Goal: Navigation & Orientation: Find specific page/section

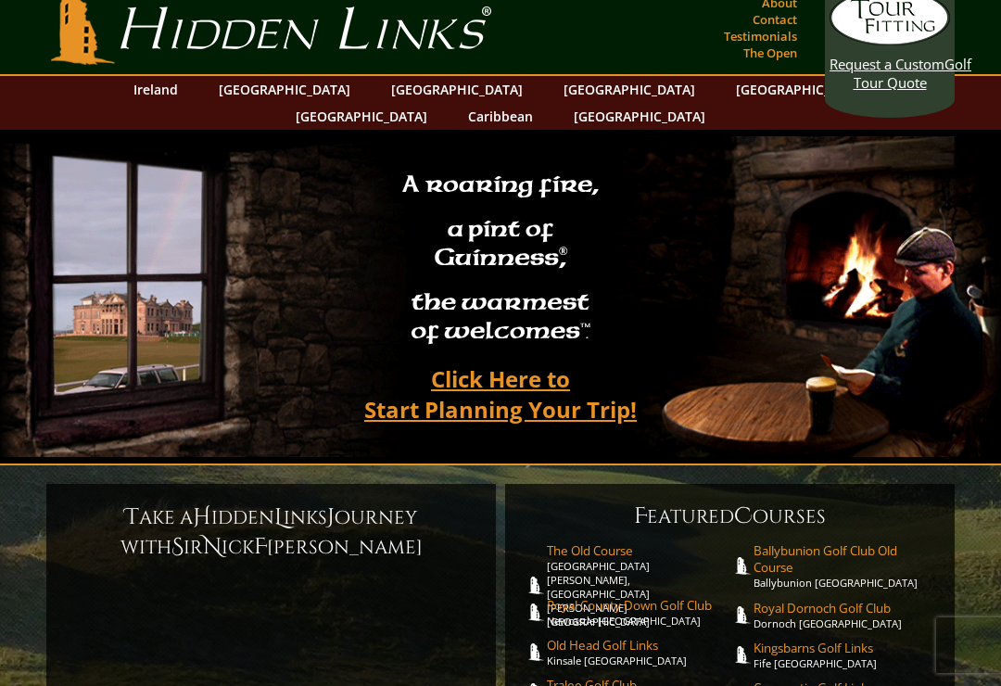
scroll to position [16, 0]
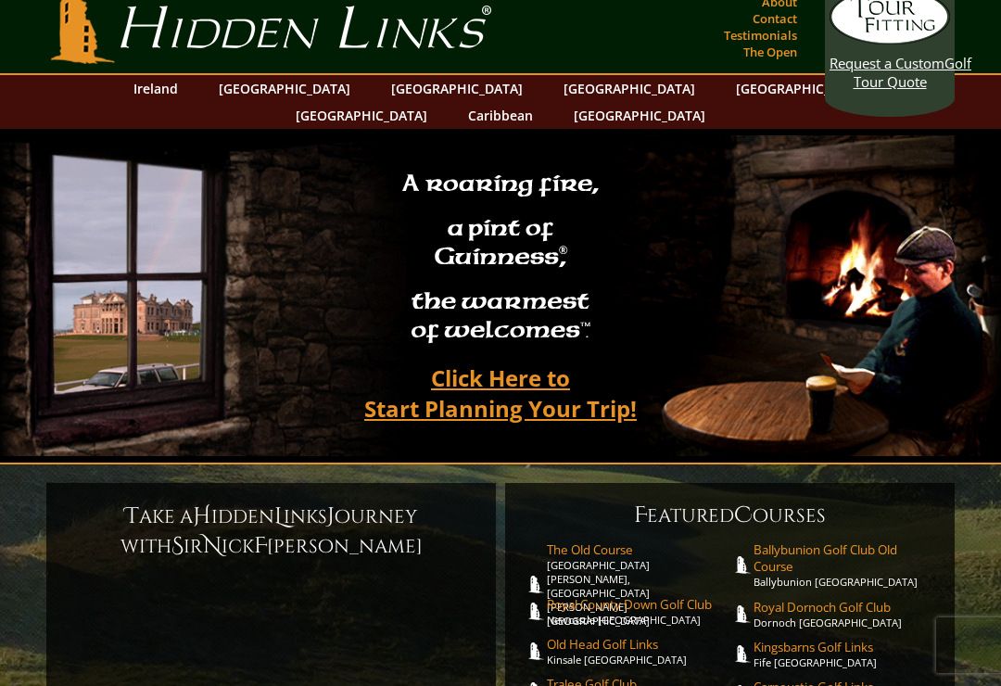
click at [715, 102] on link "[GEOGRAPHIC_DATA]" at bounding box center [640, 115] width 150 height 27
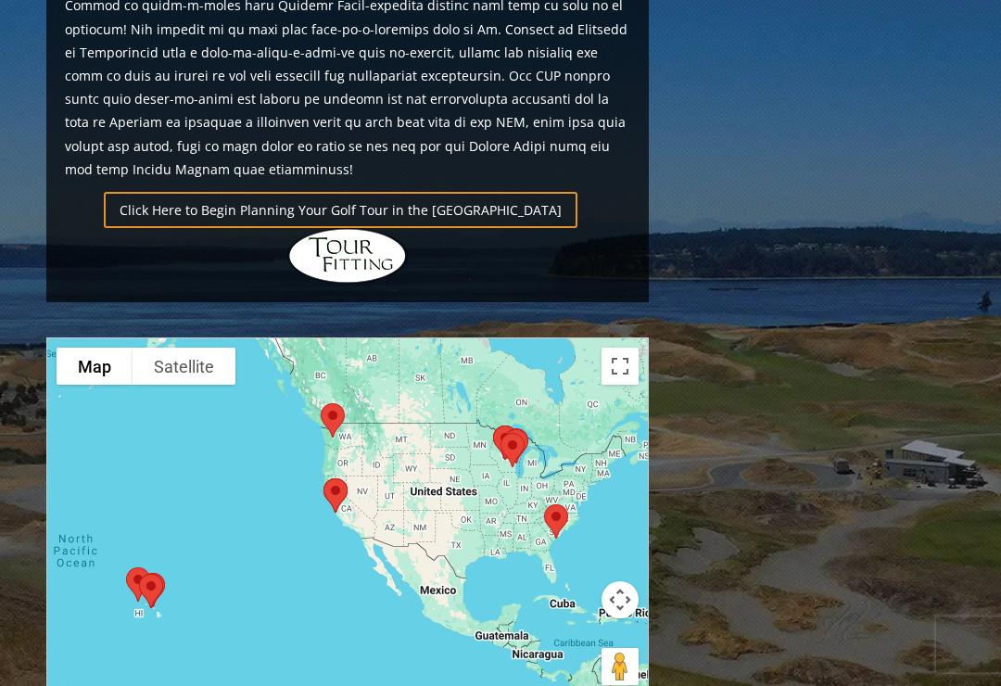
scroll to position [1329, 0]
click at [557, 428] on div at bounding box center [347, 520] width 603 height 369
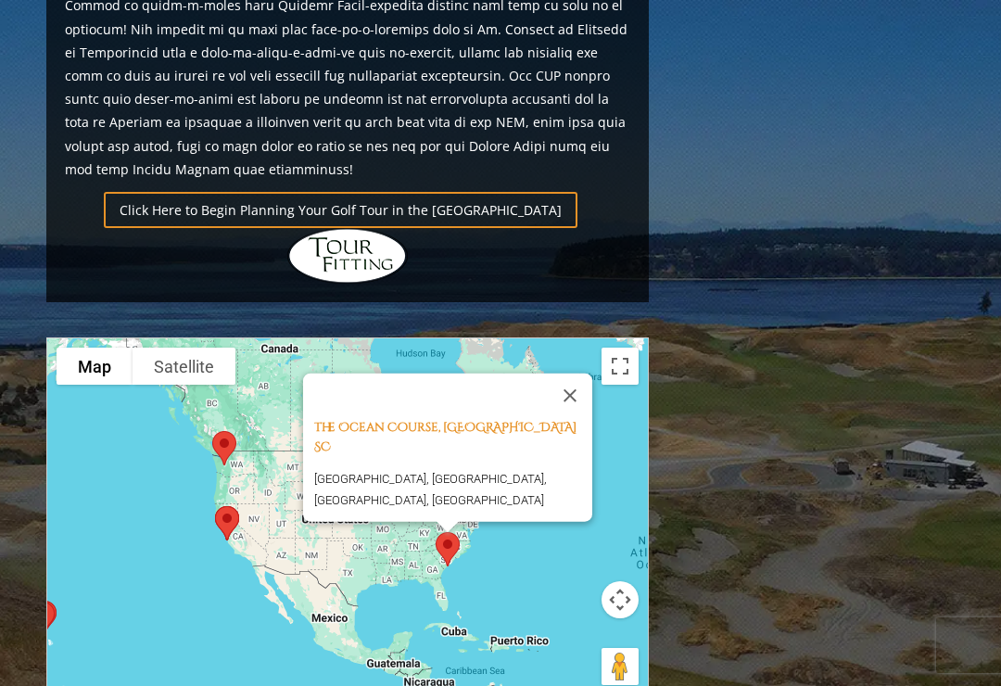
click at [793, 181] on div "Previous Next Previous Next View Full Gallery USA H ighlights" at bounding box center [501, 138] width 918 height 2464
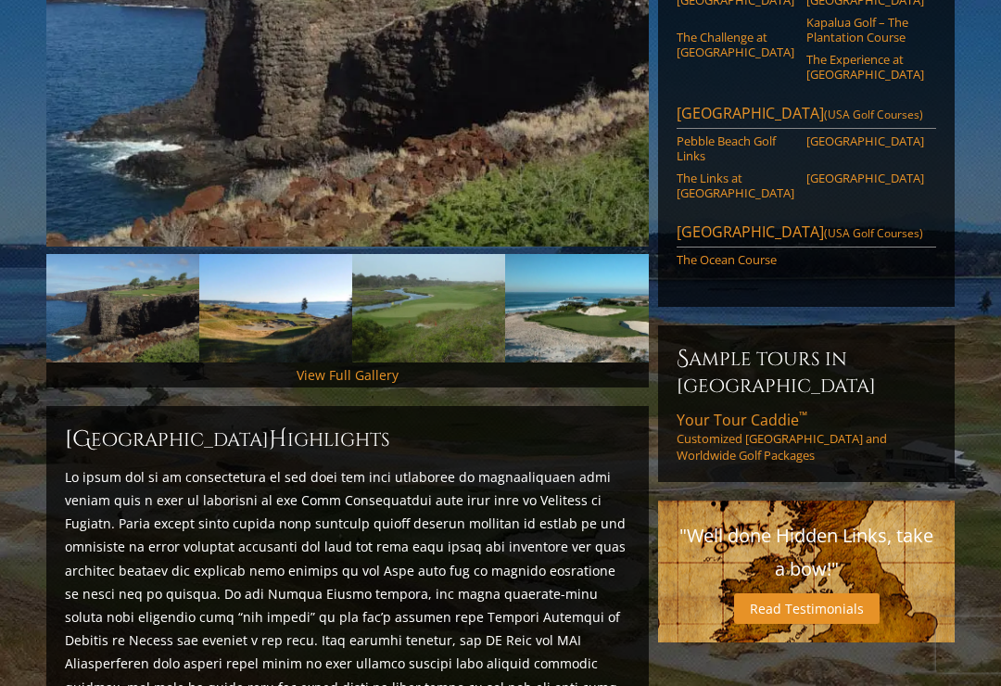
scroll to position [339, 0]
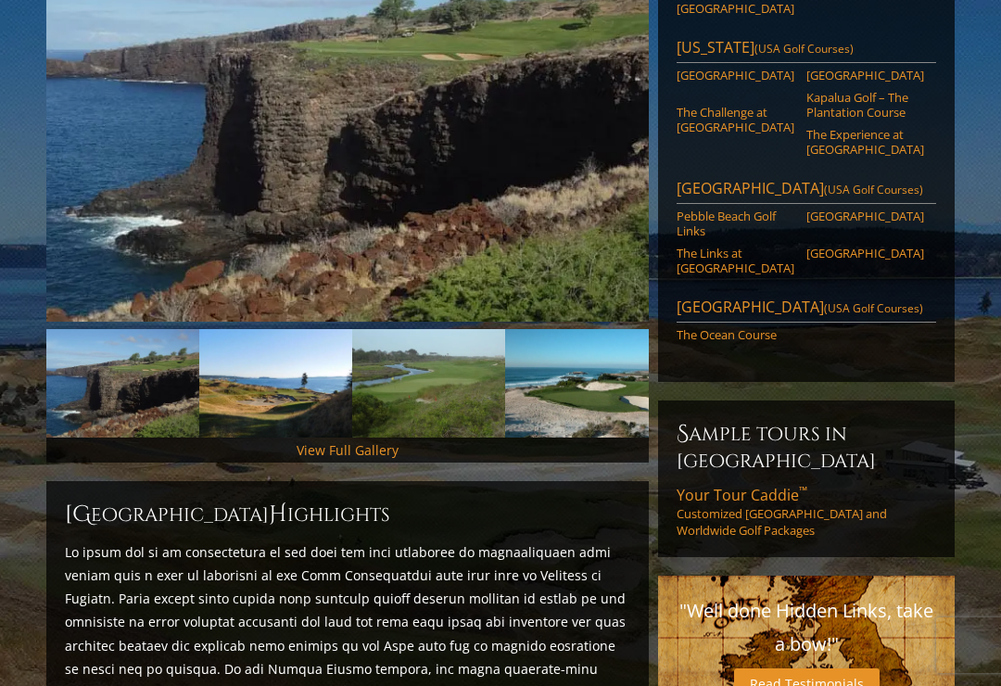
click at [824, 300] on span "(USA Golf Courses)" at bounding box center [873, 308] width 99 height 16
